Goal: Task Accomplishment & Management: Manage account settings

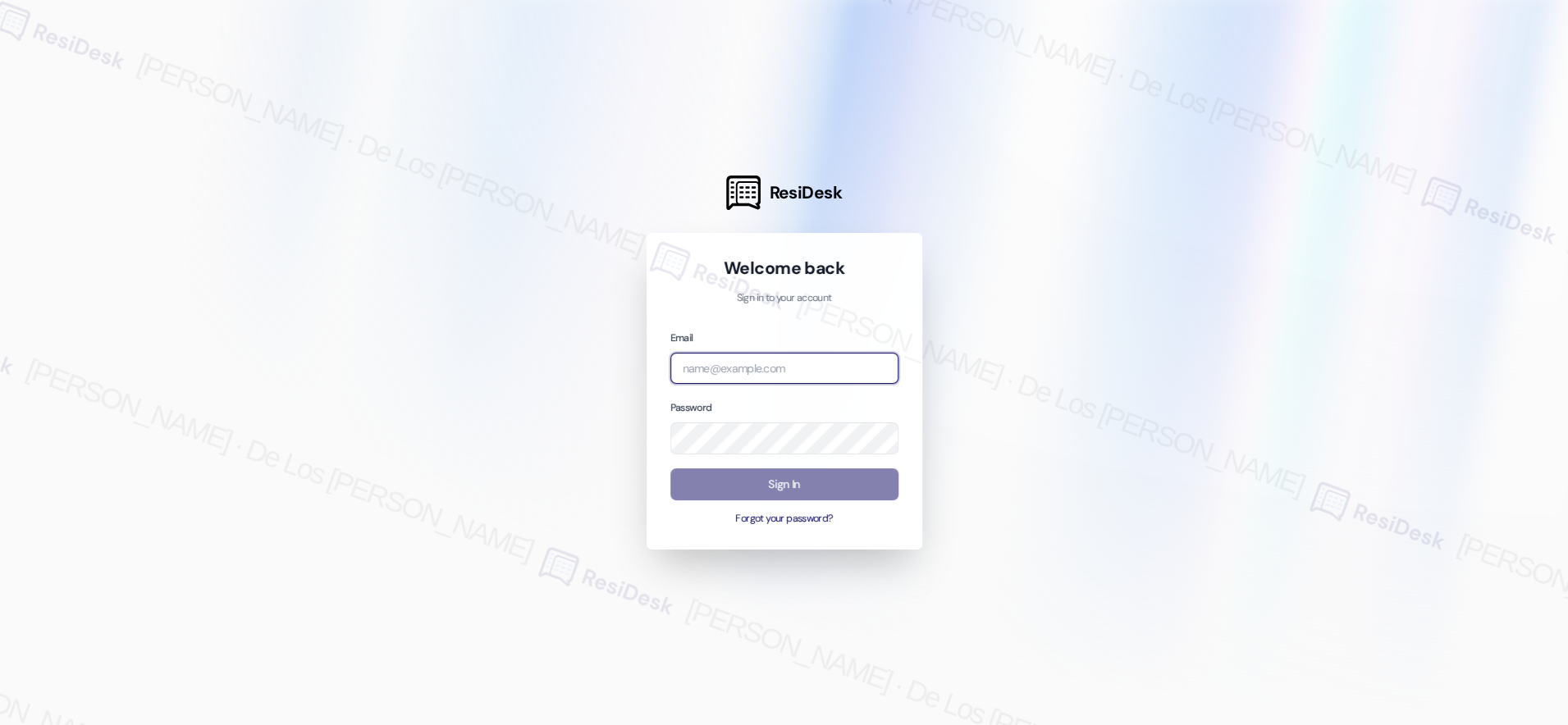
click at [809, 363] on input "email" at bounding box center [785, 369] width 228 height 32
drag, startPoint x: 1423, startPoint y: 192, endPoint x: 983, endPoint y: 290, distance: 450.8
click at [1422, 192] on div at bounding box center [784, 362] width 1568 height 725
click at [782, 371] on input "email" at bounding box center [785, 369] width 228 height 32
paste input "automated-surveys-meridian_management-resen.six@meridian_[DOMAIN_NAME]"
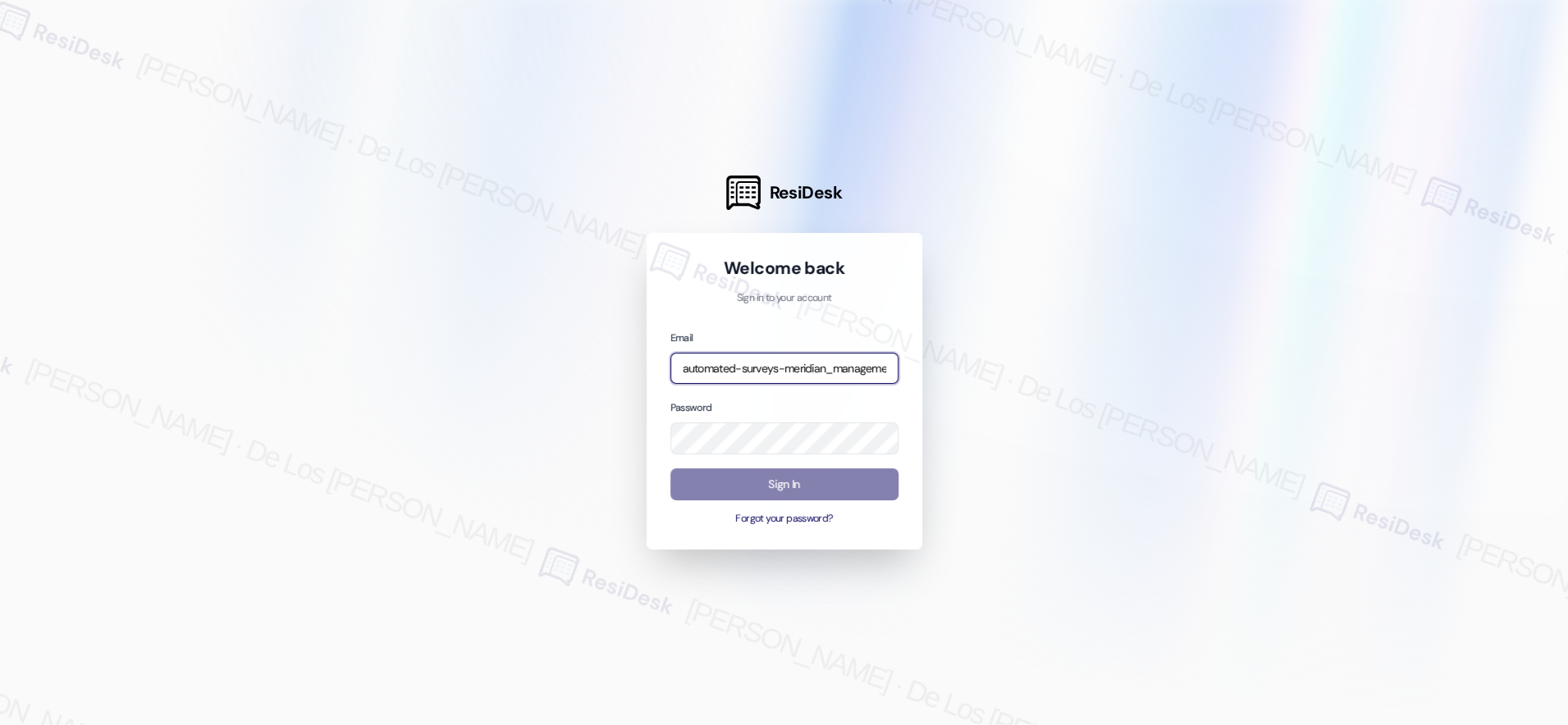
scroll to position [0, 203]
type input "automated-surveys-meridian_management-resen.six@meridian_[DOMAIN_NAME]"
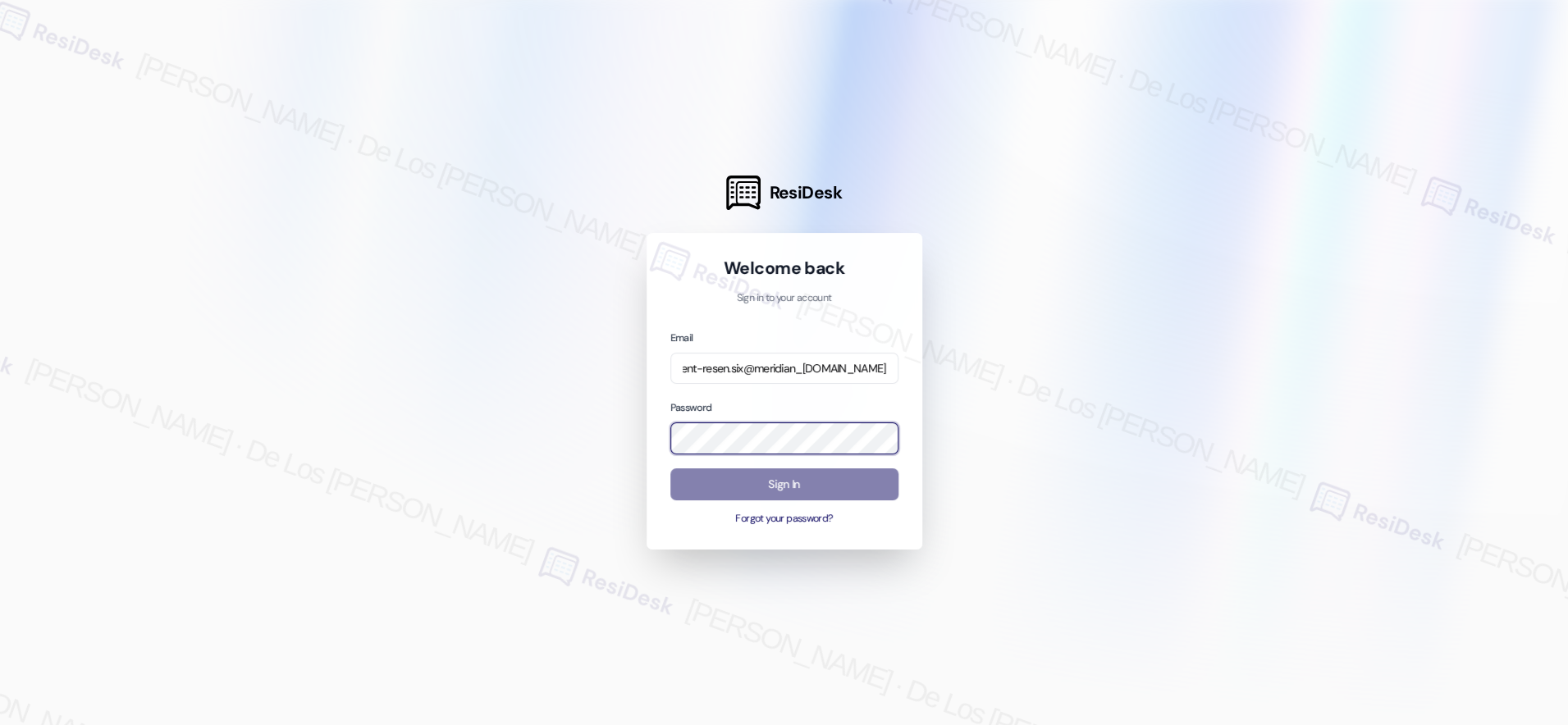
scroll to position [0, 0]
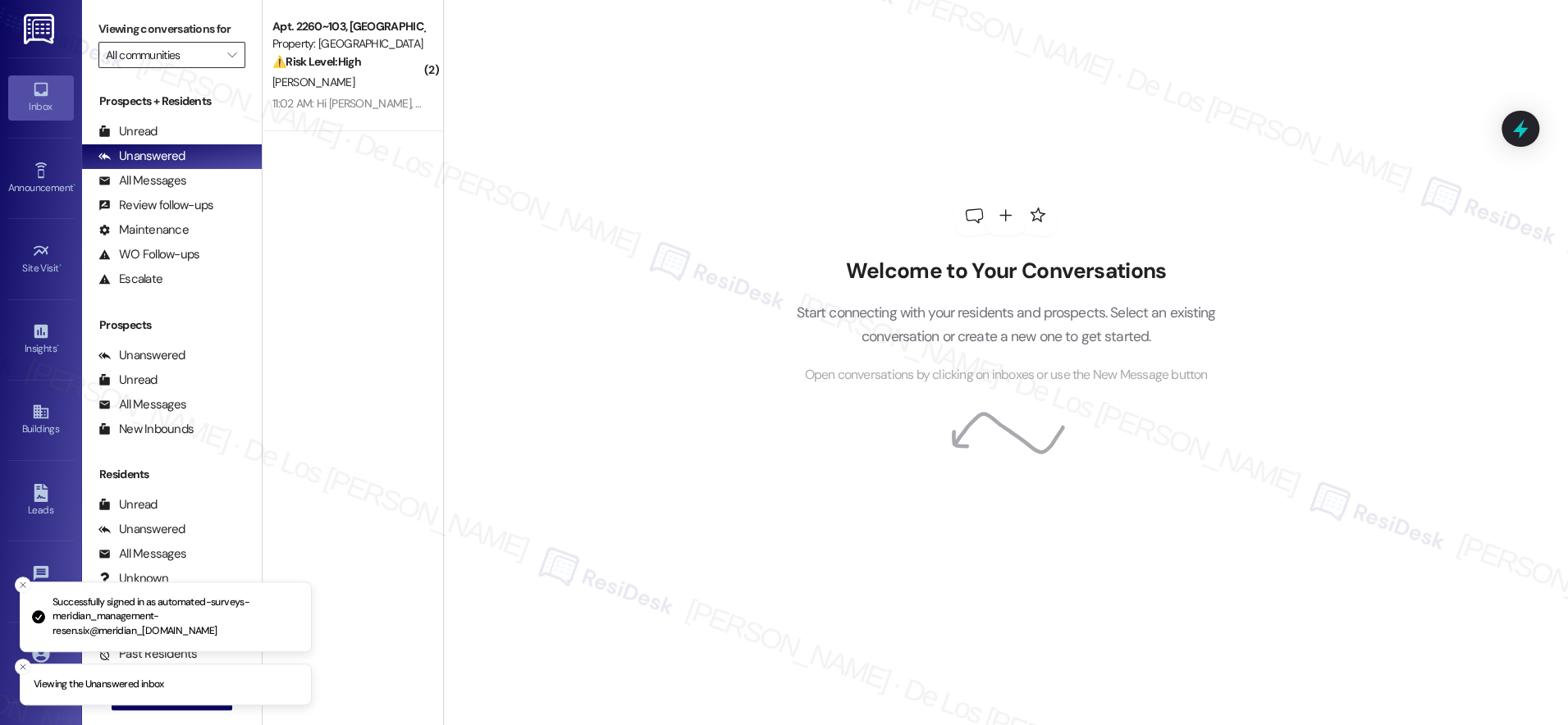
click at [195, 59] on input "All communities" at bounding box center [162, 54] width 113 height 26
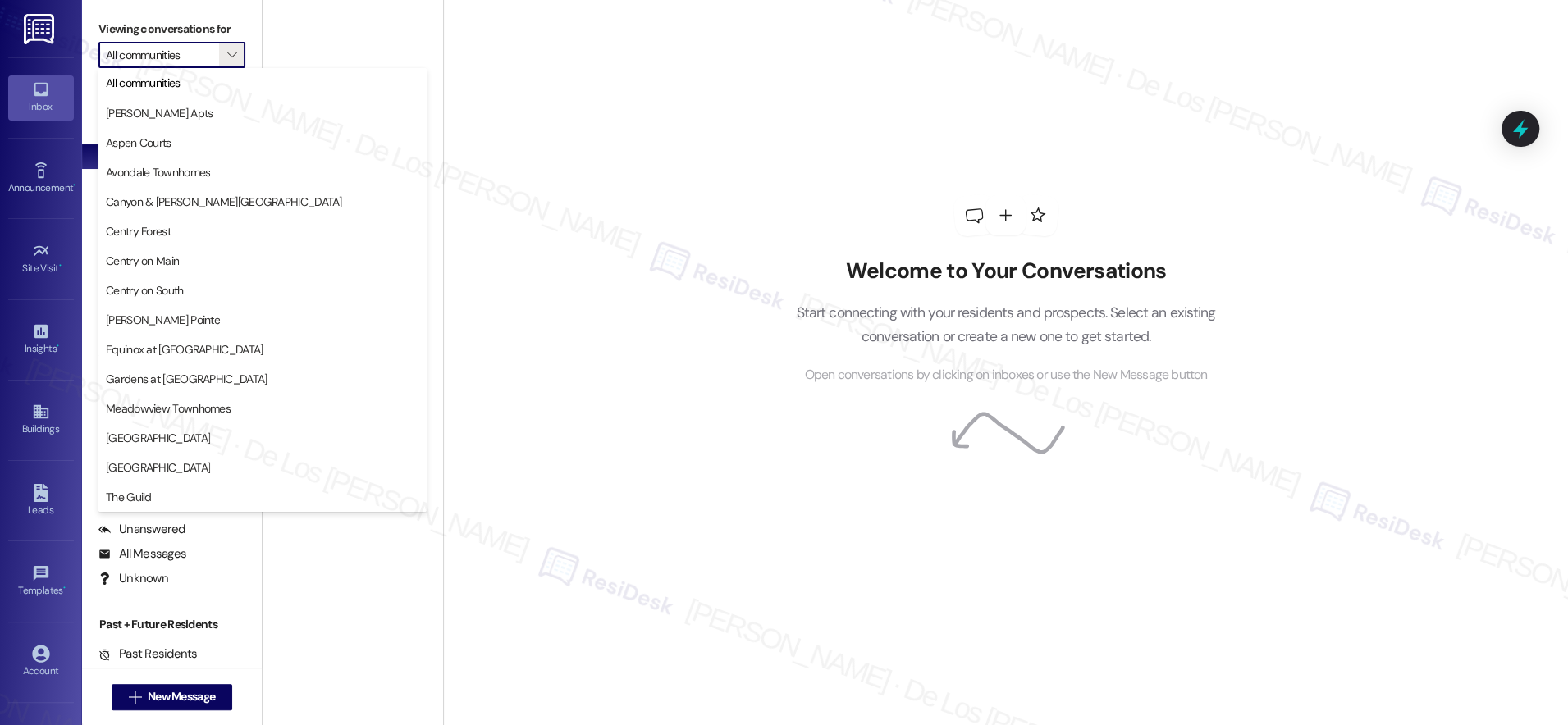
click at [622, 35] on div "Welcome to Your Conversations Start connecting with your residents and prospect…" at bounding box center [1005, 362] width 1125 height 725
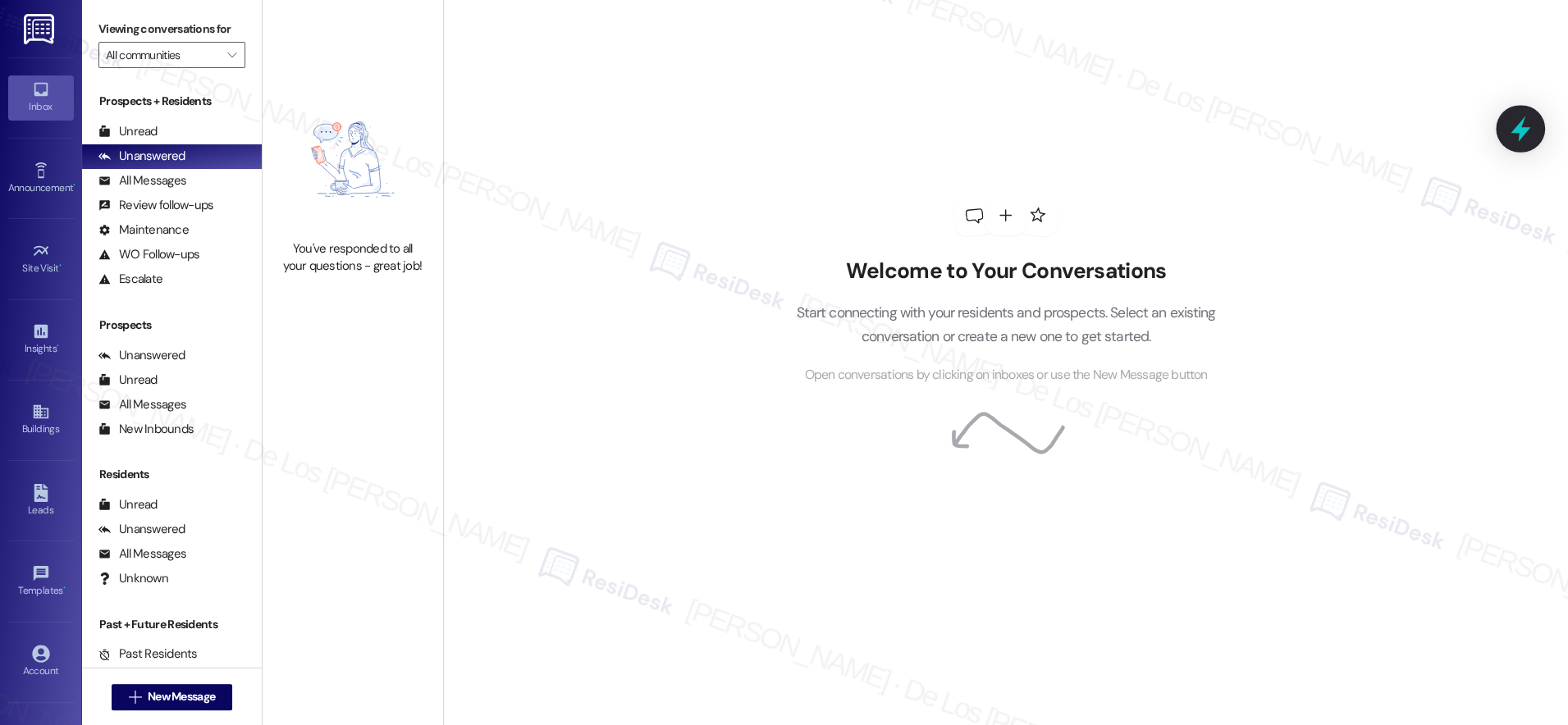
click at [1524, 119] on icon at bounding box center [1521, 129] width 20 height 26
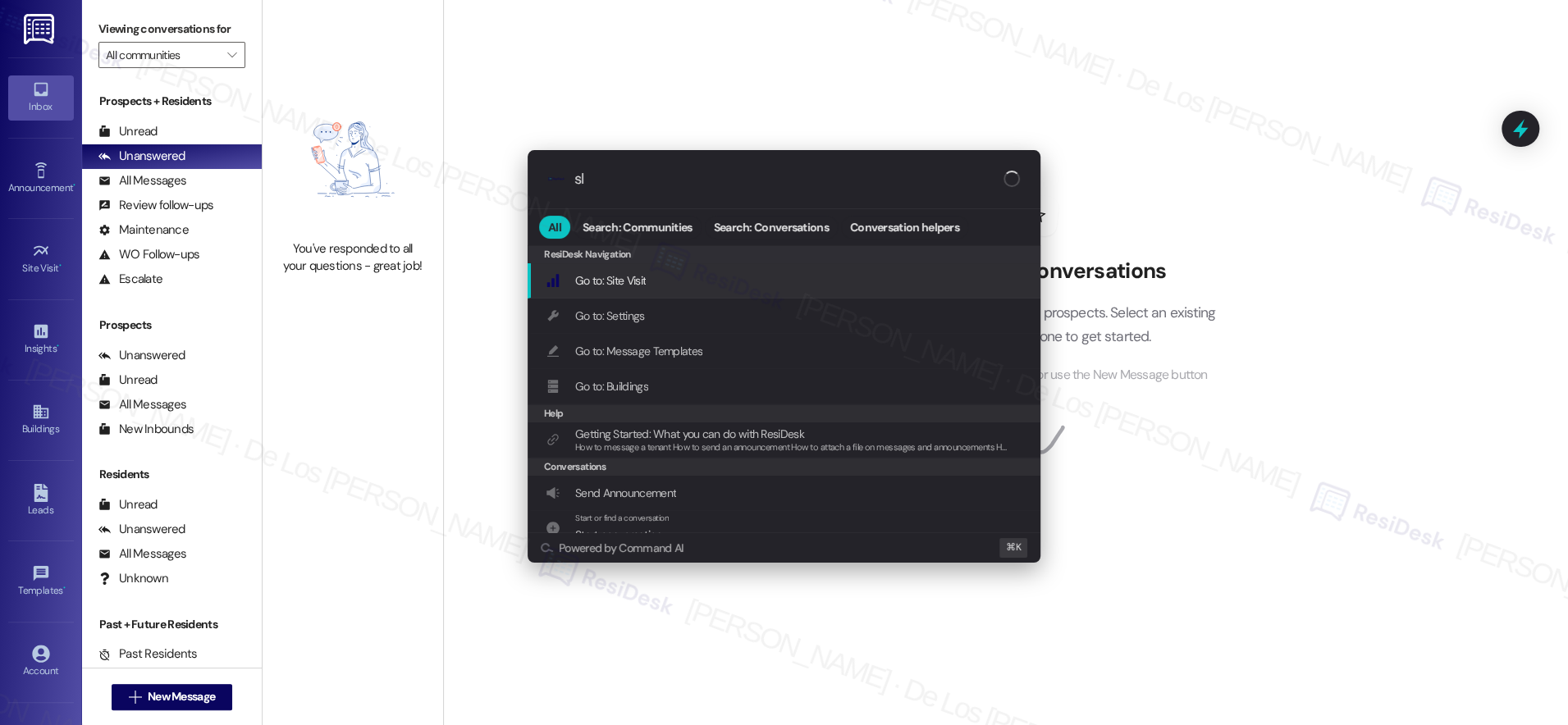
type input "sla"
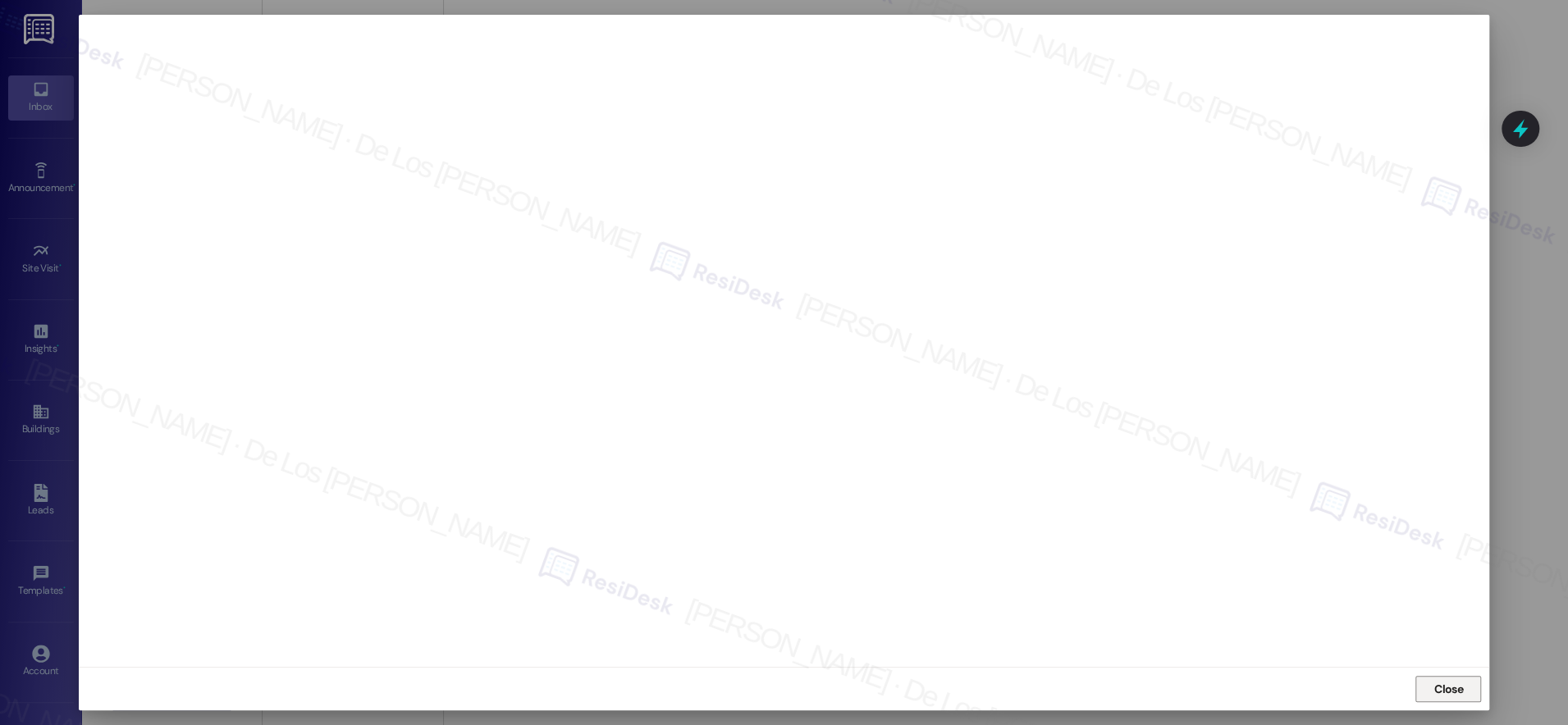
click at [1435, 682] on span "Close" at bounding box center [1449, 689] width 29 height 17
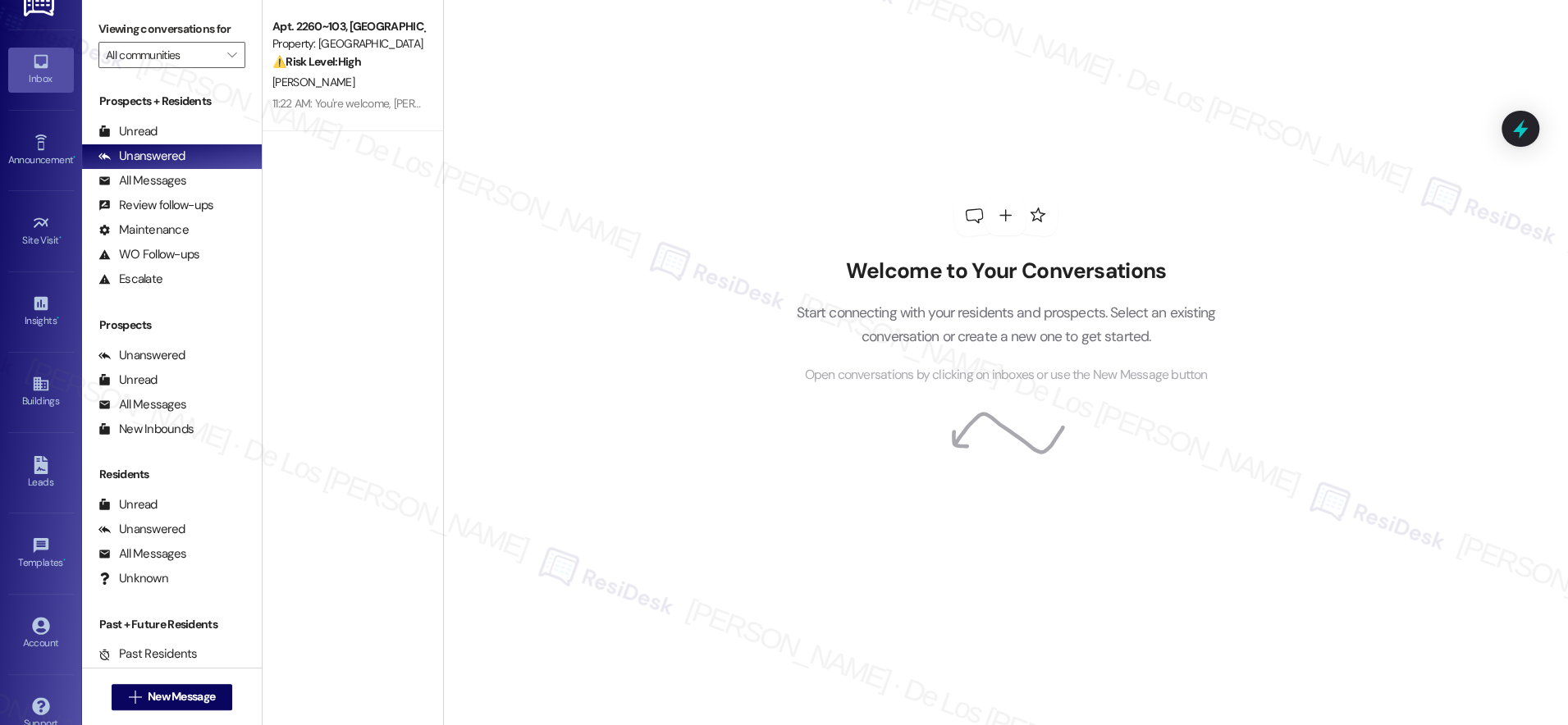
scroll to position [50, 0]
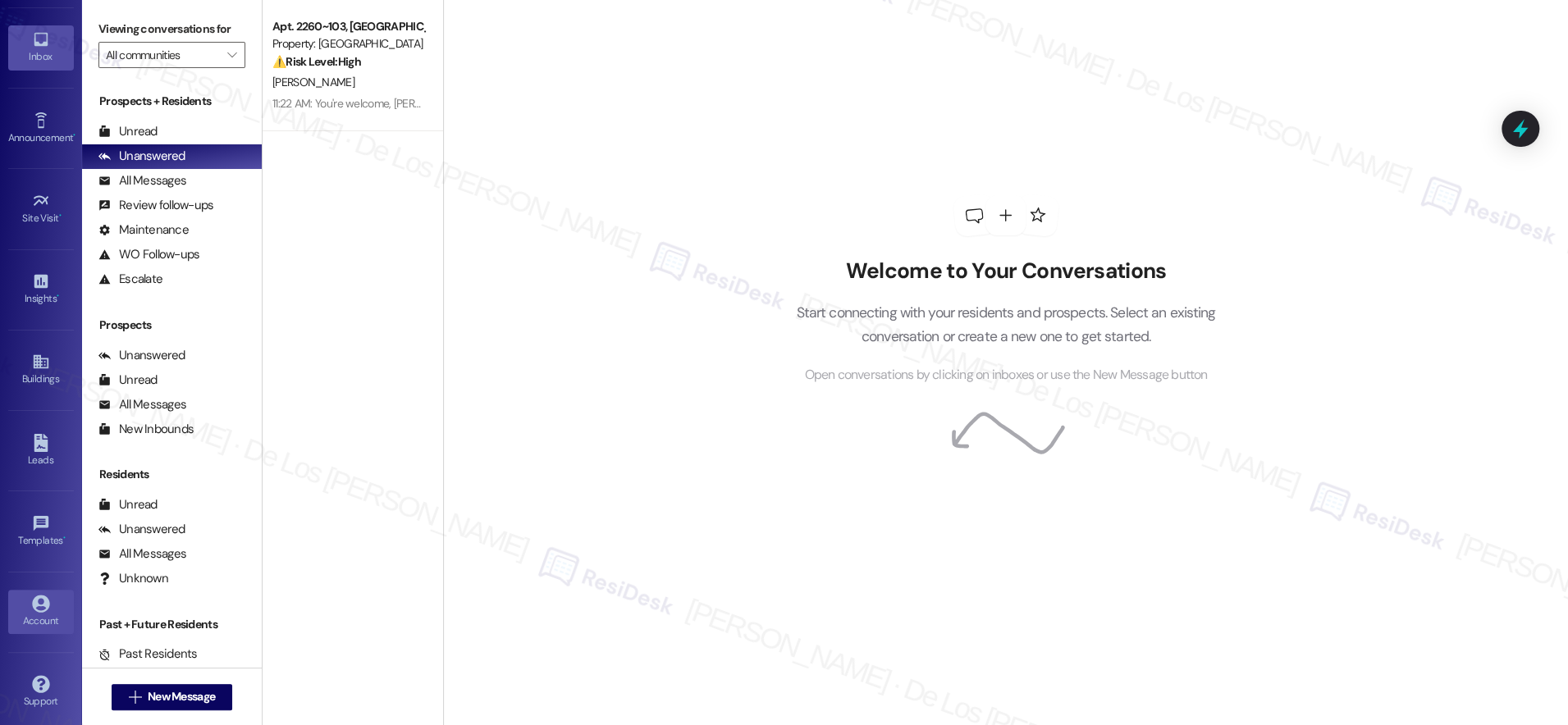
click at [45, 595] on icon at bounding box center [41, 604] width 18 height 18
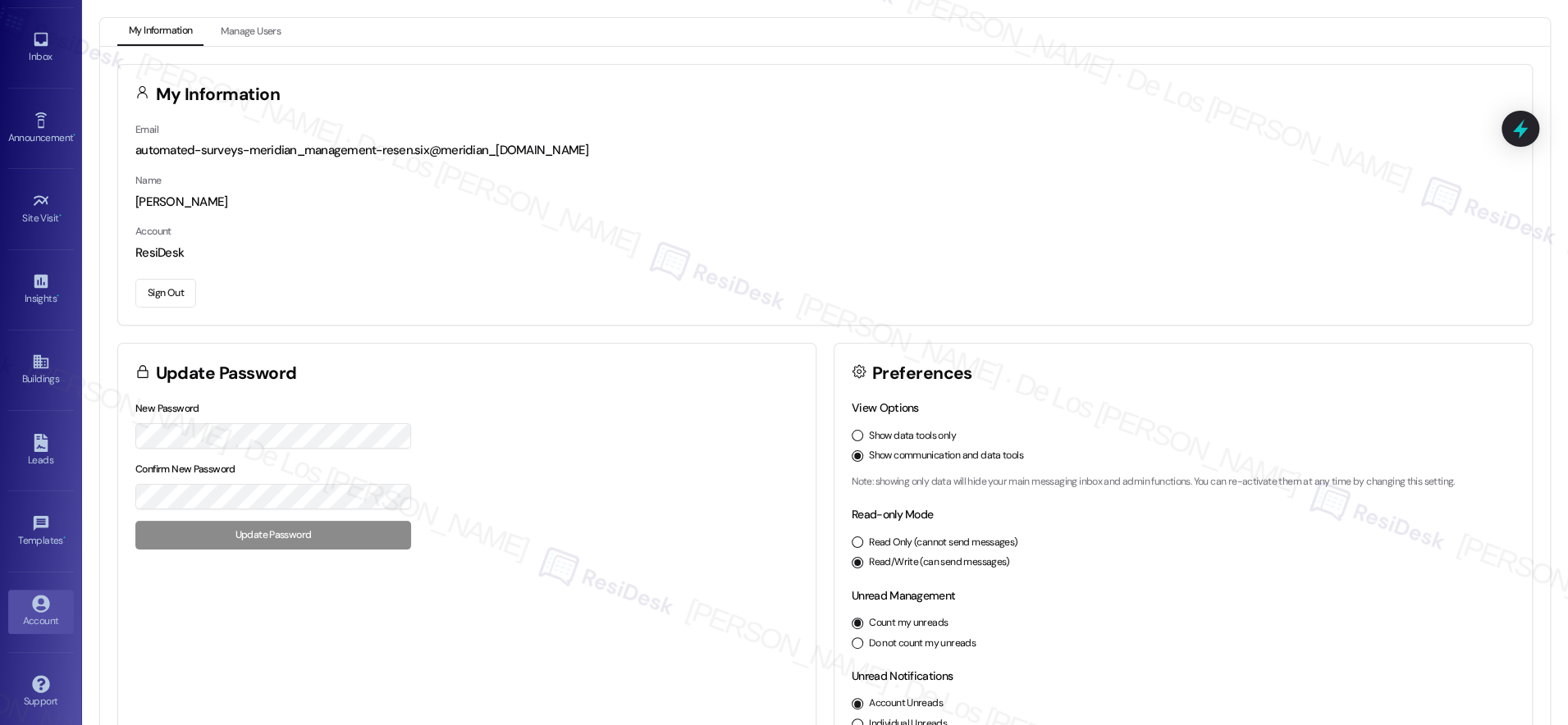
click at [162, 289] on button "Sign Out" at bounding box center [166, 293] width 61 height 29
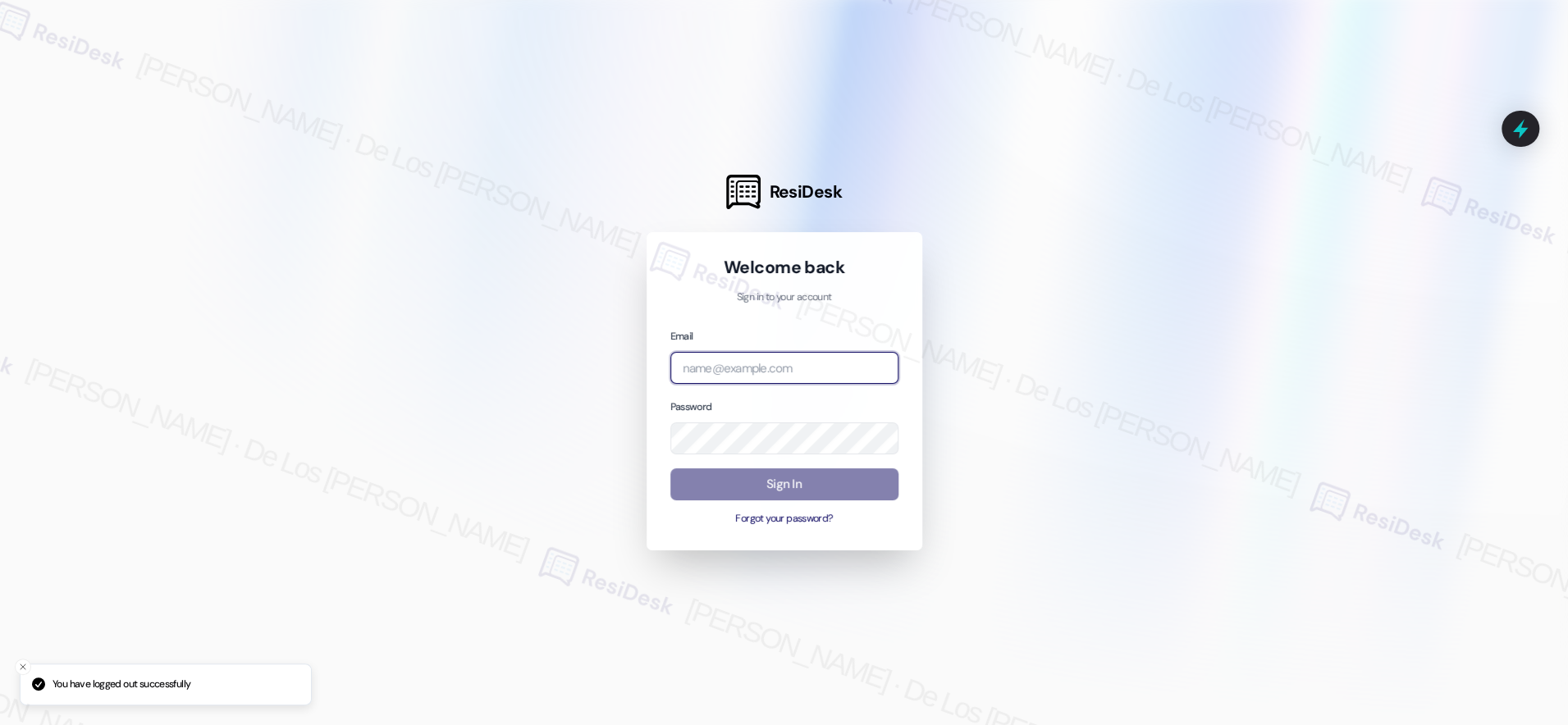
click at [760, 377] on input "email" at bounding box center [785, 368] width 228 height 32
drag, startPoint x: 1390, startPoint y: 199, endPoint x: 1289, endPoint y: 239, distance: 108.6
click at [1390, 199] on div at bounding box center [784, 362] width 1568 height 725
click at [829, 371] on input "cra" at bounding box center [785, 368] width 228 height 32
click at [829, 371] on input "cra" at bounding box center [785, 368] width 228 height 32
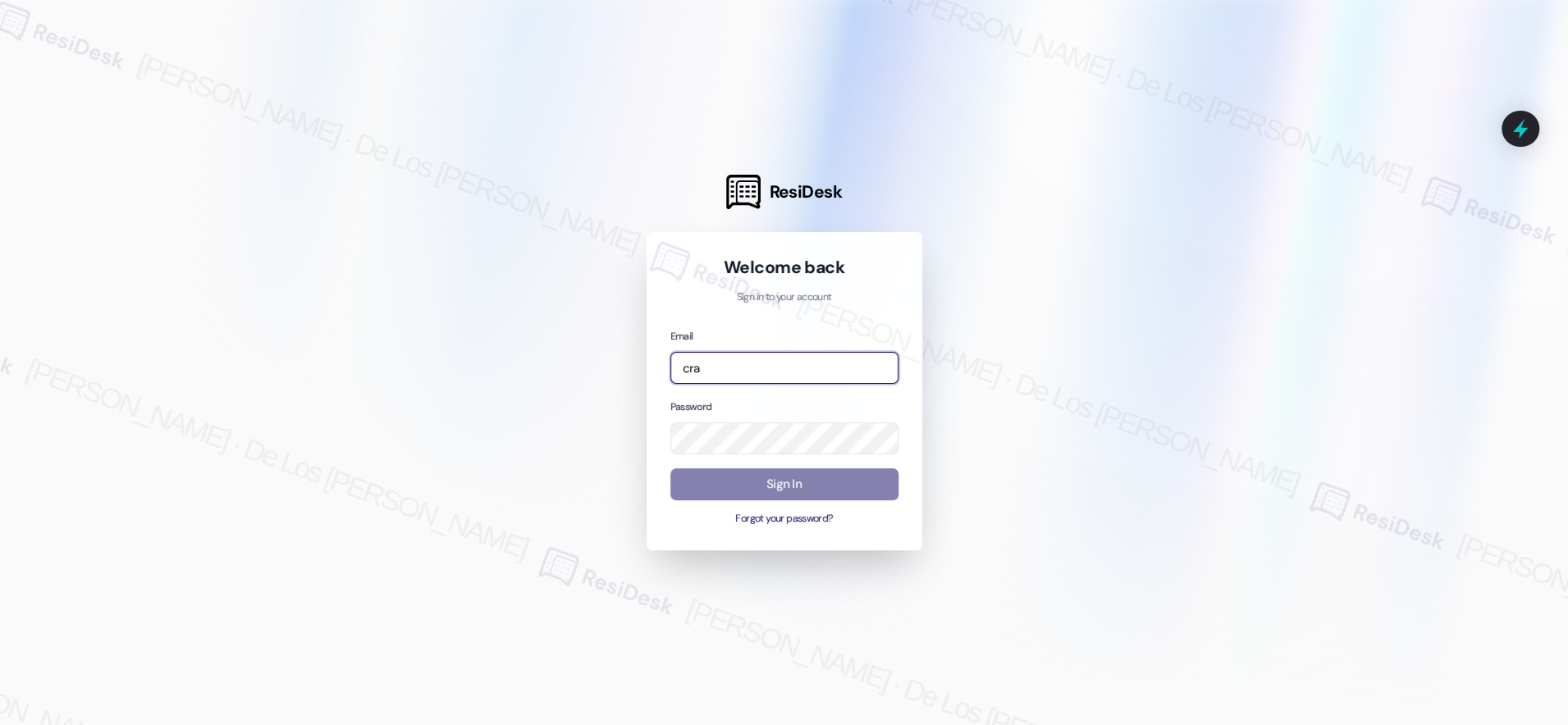
click at [829, 371] on input "cra" at bounding box center [785, 368] width 228 height 32
paste input "automated-surveys-crawford_hoying-resen.six@crawford_[DOMAIN_NAME]"
type input "automated-surveys-crawford_hoying-resen.six@crawford_[DOMAIN_NAME]"
